Goal: Check status: Check status

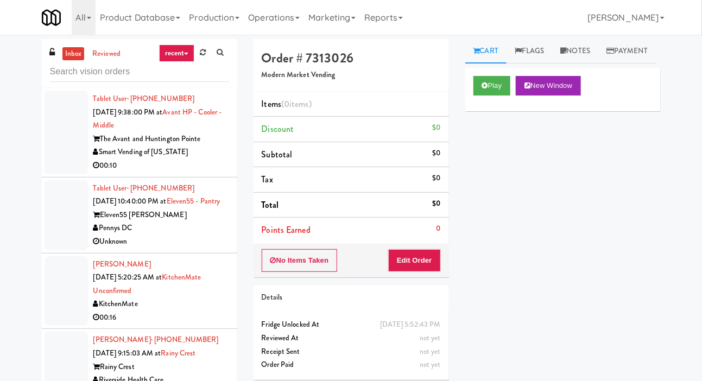
scroll to position [11957, 0]
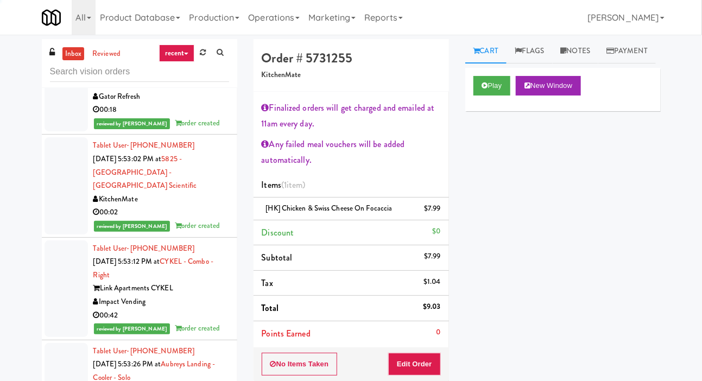
scroll to position [11867, 0]
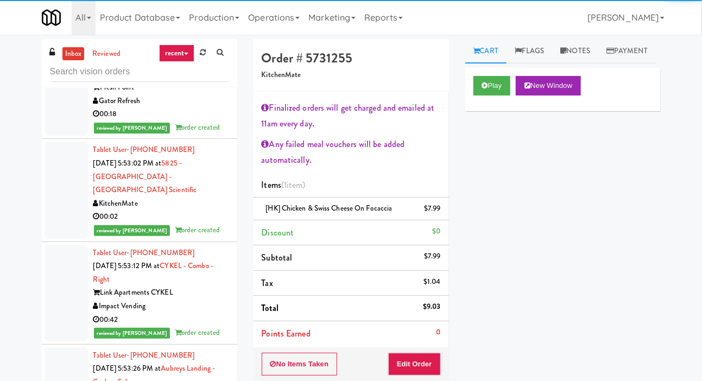
click at [198, 60] on link at bounding box center [202, 53] width 17 height 16
